Goal: Information Seeking & Learning: Find specific fact

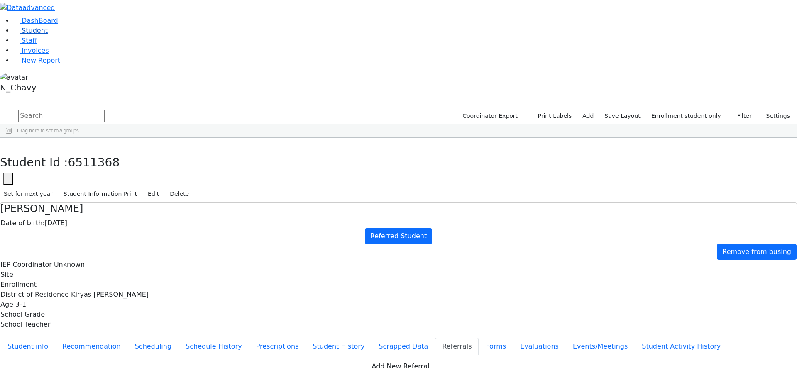
click at [48, 34] on link "Student" at bounding box center [30, 31] width 34 height 8
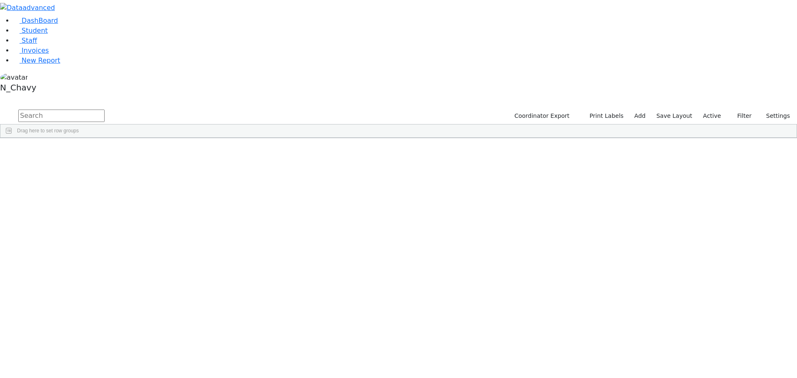
click at [105, 110] on input "text" at bounding box center [61, 116] width 86 height 12
type input "gelb"
click at [85, 163] on div "Gelb" at bounding box center [63, 169] width 43 height 12
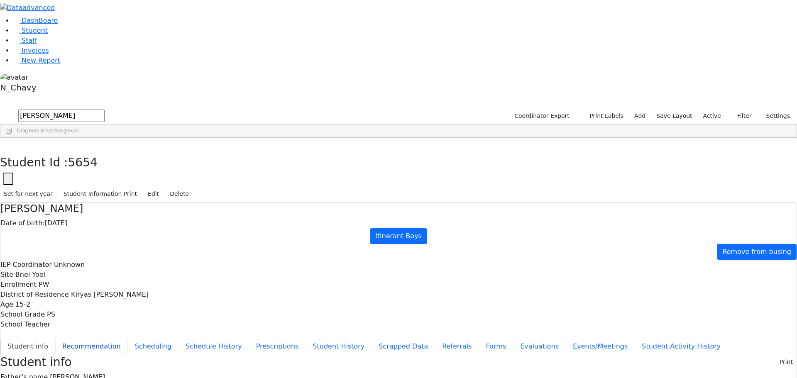
click at [128, 338] on button "Recommendation" at bounding box center [91, 346] width 73 height 17
checkbox input "true"
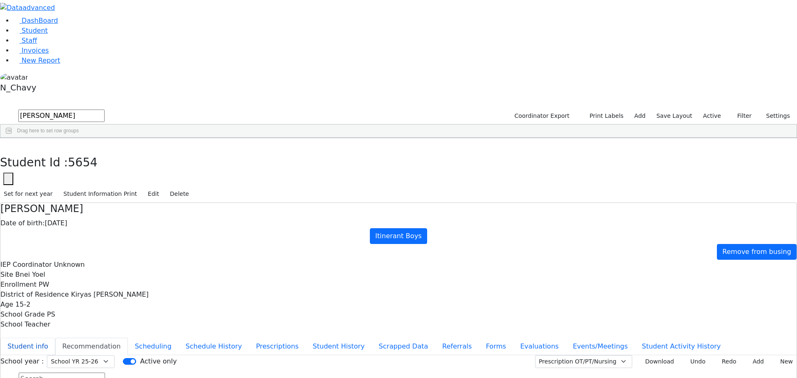
click at [55, 338] on button "Student info" at bounding box center [27, 346] width 55 height 17
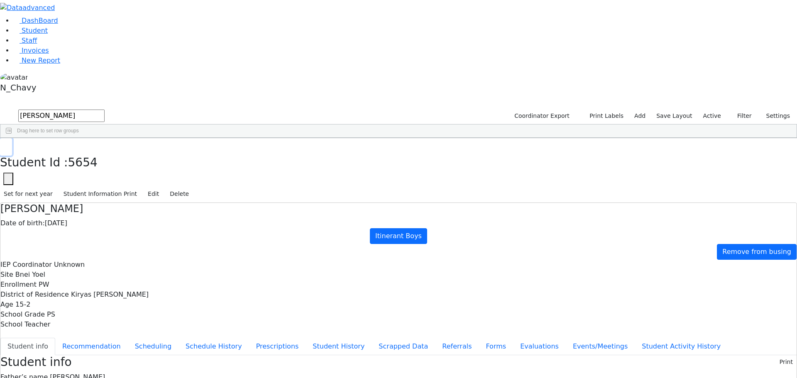
click at [12, 138] on button "button" at bounding box center [6, 146] width 12 height 17
click at [48, 34] on link "Student" at bounding box center [30, 31] width 34 height 8
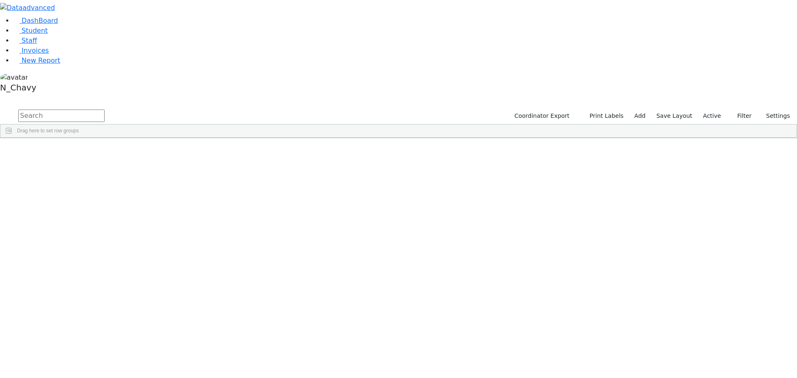
drag, startPoint x: 201, startPoint y: 241, endPoint x: 165, endPoint y: 124, distance: 123.2
click at [716, 110] on label "Active" at bounding box center [711, 116] width 25 height 13
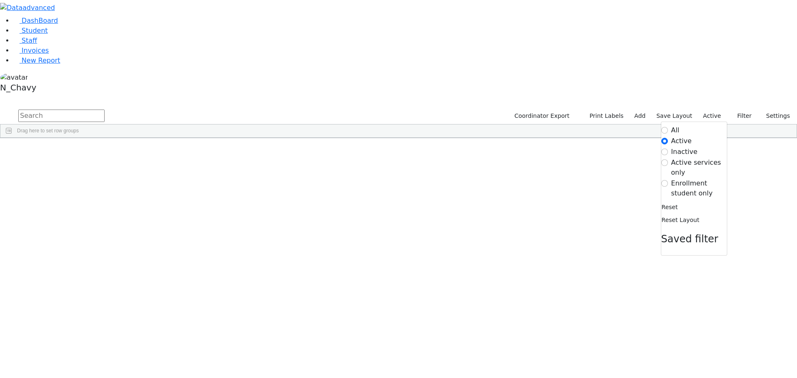
click at [700, 178] on label "Enrollment student only" at bounding box center [699, 188] width 56 height 20
click at [668, 180] on input "Enrollment student only" at bounding box center [664, 183] width 7 height 7
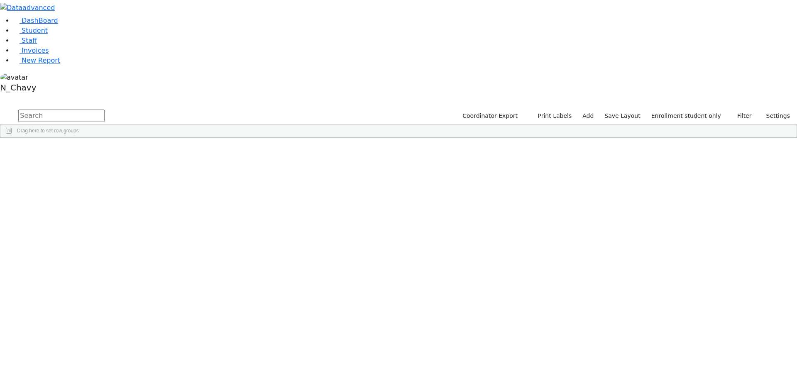
click at [85, 326] on div "Grossberg" at bounding box center [63, 332] width 43 height 12
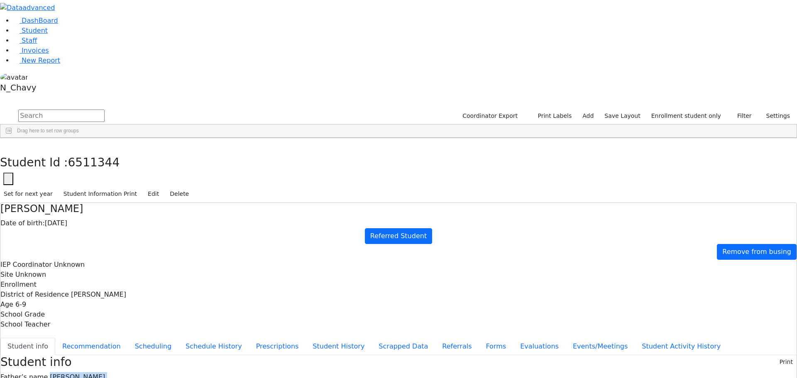
drag, startPoint x: 323, startPoint y: 118, endPoint x: 384, endPoint y: 205, distance: 105.8
drag, startPoint x: 226, startPoint y: 42, endPoint x: 263, endPoint y: 44, distance: 37.4
click at [263, 203] on h4 "Nechemya Grossberg" at bounding box center [398, 209] width 796 height 12
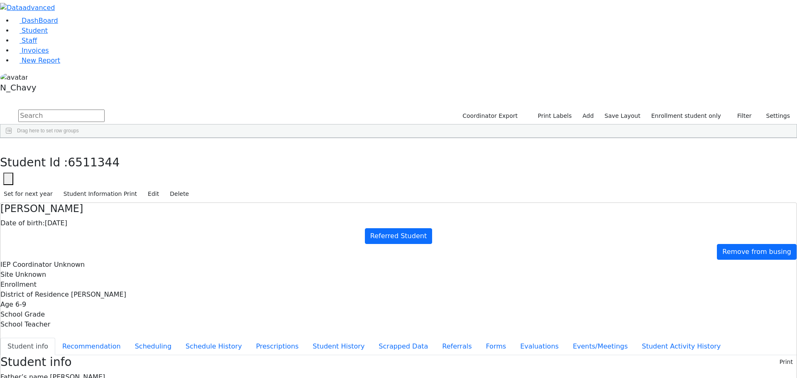
click at [263, 203] on h4 "Nechemya Grossberg" at bounding box center [398, 209] width 796 height 12
drag, startPoint x: 323, startPoint y: 116, endPoint x: 377, endPoint y: 249, distance: 143.5
drag, startPoint x: 324, startPoint y: 207, endPoint x: 391, endPoint y: 215, distance: 67.7
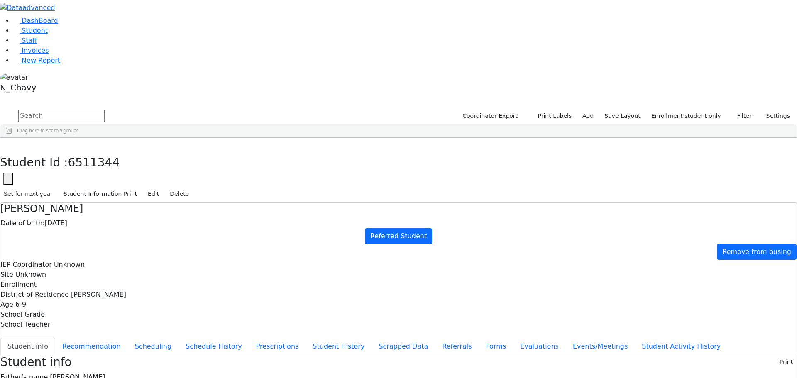
drag, startPoint x: 324, startPoint y: 207, endPoint x: 384, endPoint y: 213, distance: 60.5
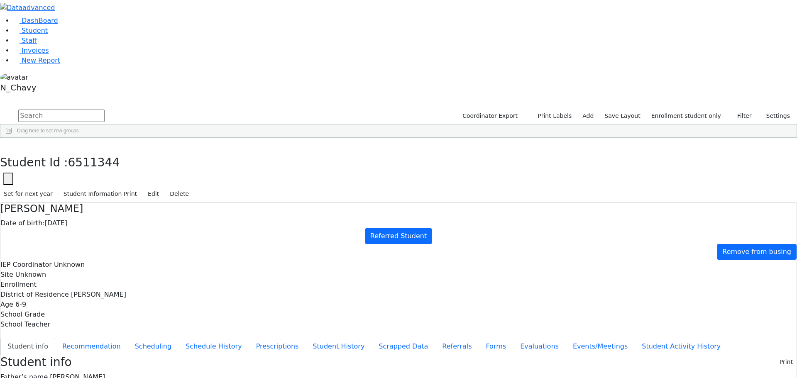
drag, startPoint x: 458, startPoint y: 322, endPoint x: 462, endPoint y: 374, distance: 52.4
click at [48, 34] on link "Student" at bounding box center [30, 31] width 34 height 8
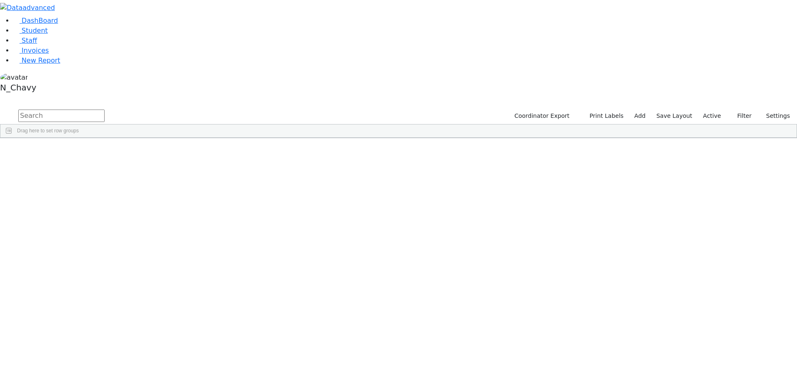
click at [105, 110] on input "text" at bounding box center [61, 116] width 86 height 12
click at [37, 44] on link "Staff" at bounding box center [25, 41] width 24 height 8
click at [105, 110] on input "text" at bounding box center [61, 116] width 86 height 12
type input "hershko"
click at [96, 151] on div "[PERSON_NAME]" at bounding box center [71, 157] width 49 height 12
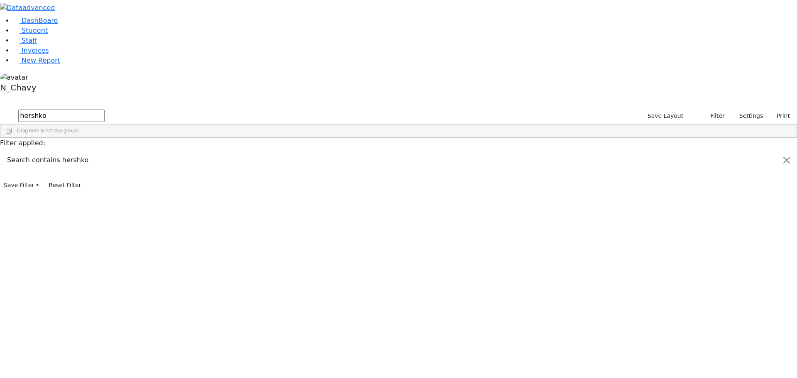
click at [96, 151] on div "[PERSON_NAME]" at bounding box center [71, 157] width 49 height 12
